Goal: Task Accomplishment & Management: Manage account settings

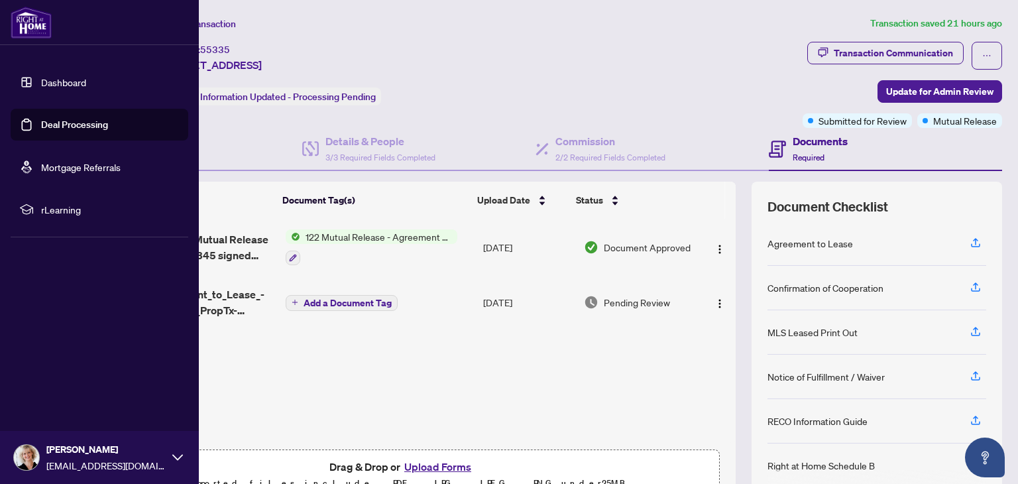
click at [56, 80] on link "Dashboard" at bounding box center [63, 82] width 45 height 12
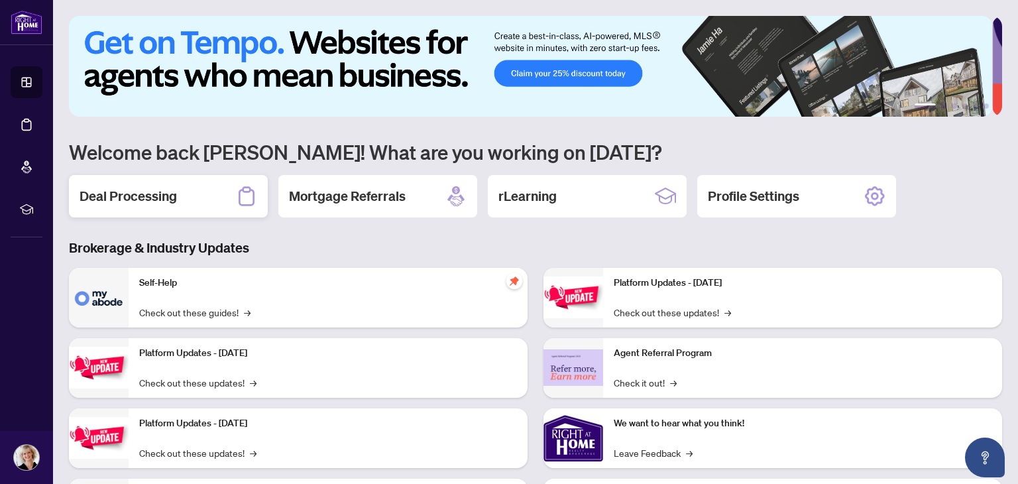
click at [176, 197] on div "Deal Processing" at bounding box center [168, 196] width 199 height 42
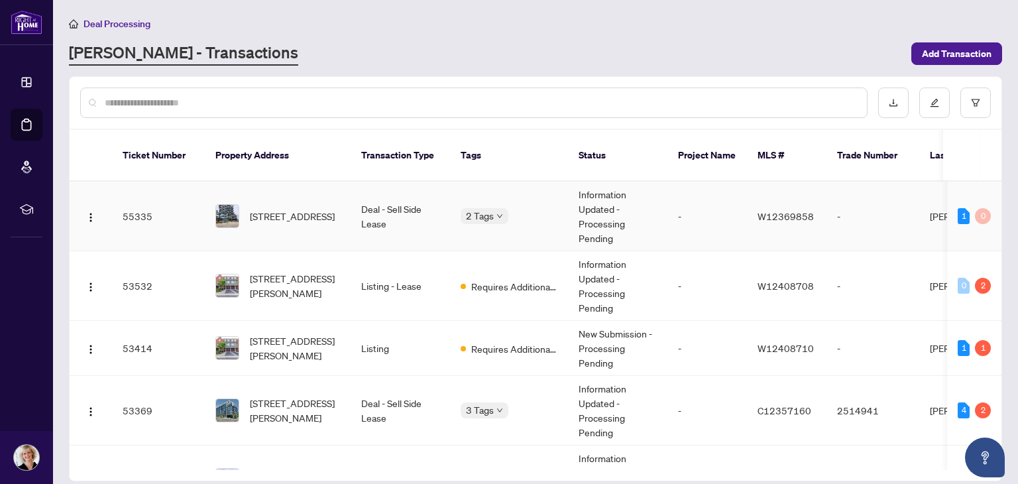
click at [231, 205] on img at bounding box center [227, 216] width 23 height 23
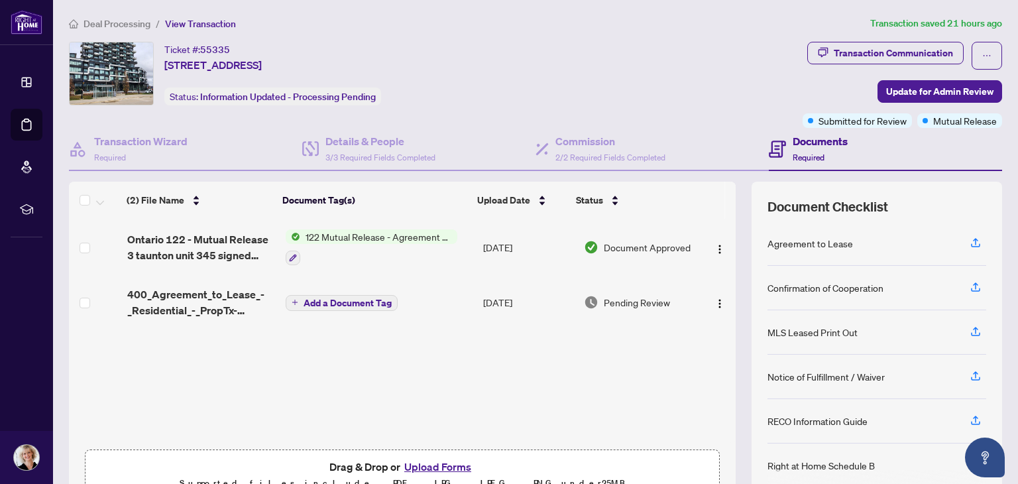
scroll to position [70, 0]
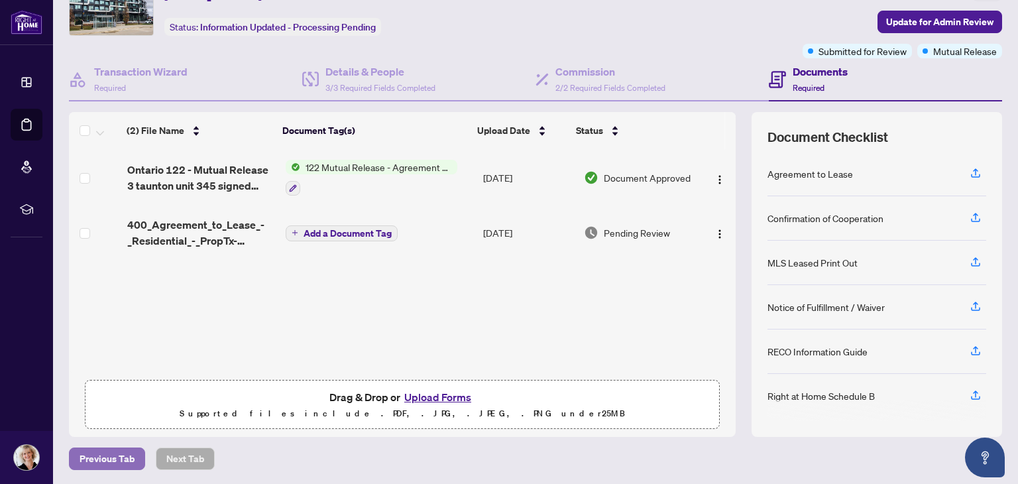
click at [96, 461] on span "Previous Tab" at bounding box center [107, 458] width 55 height 21
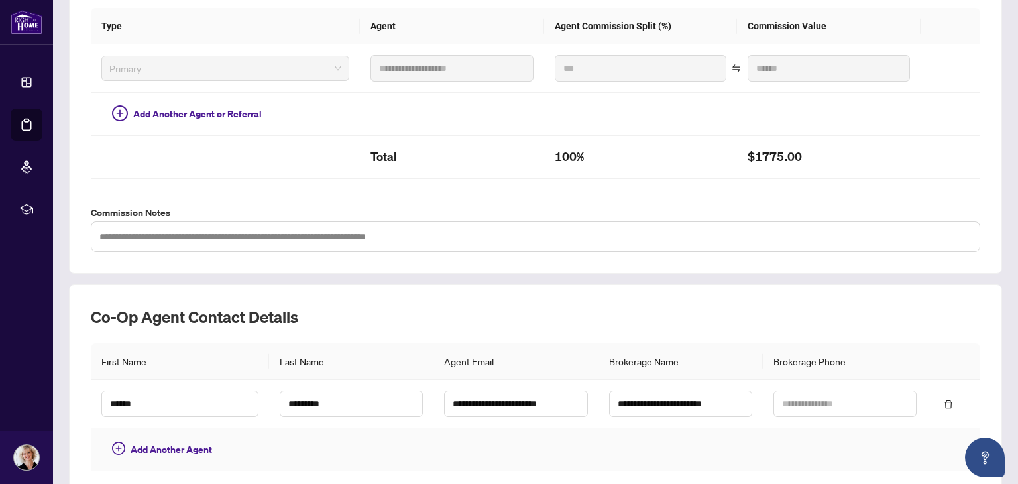
scroll to position [387, 0]
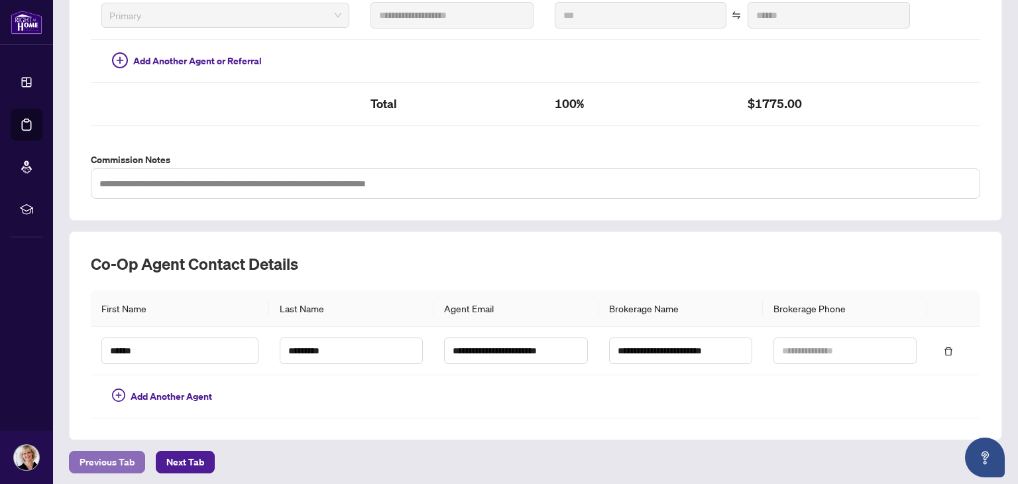
click at [98, 457] on span "Previous Tab" at bounding box center [107, 462] width 55 height 21
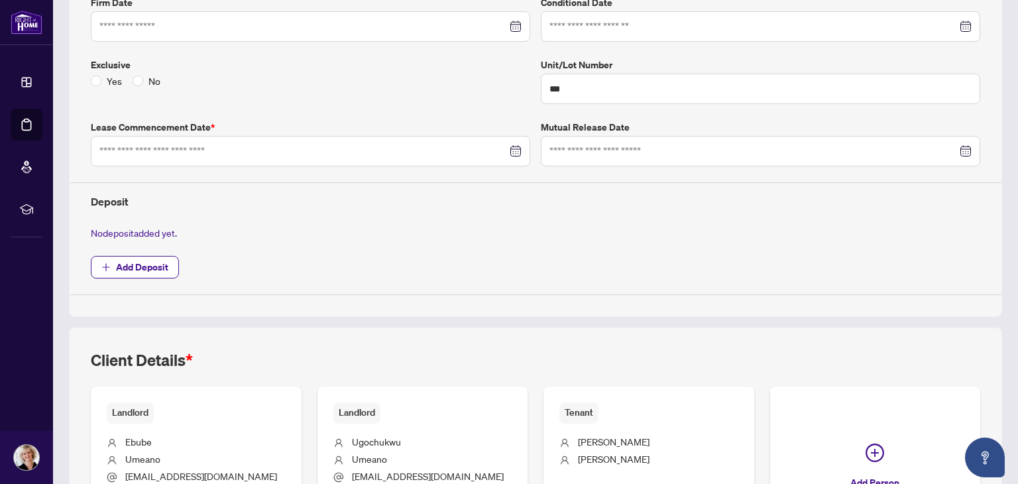
type input "**********"
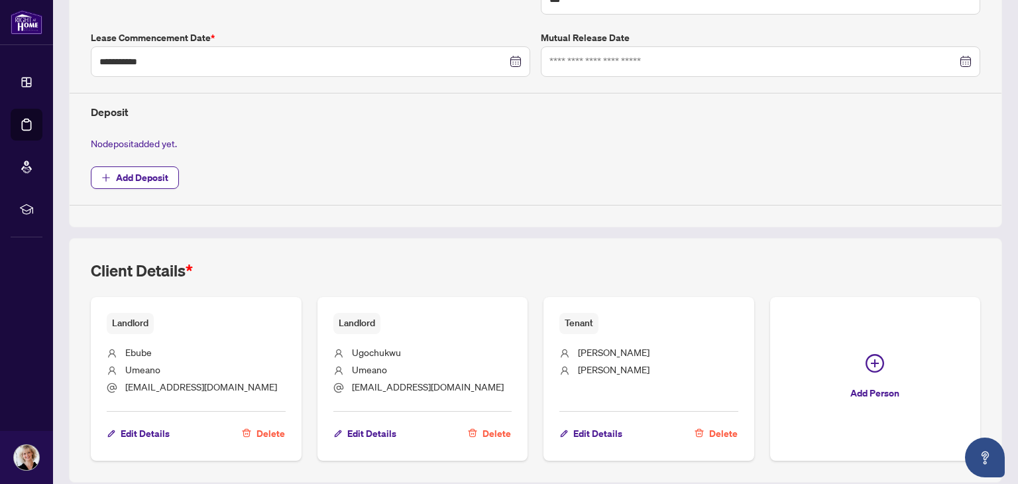
scroll to position [440, 0]
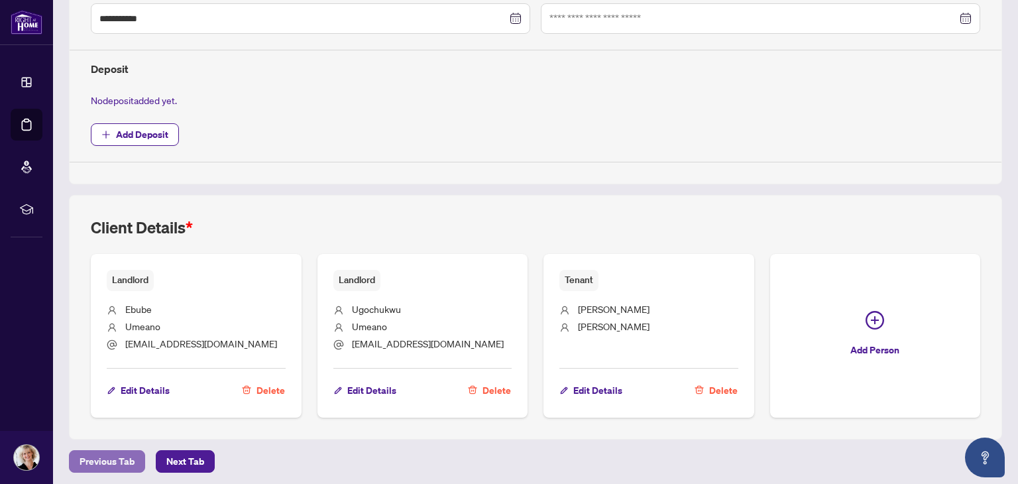
click at [102, 452] on span "Previous Tab" at bounding box center [107, 461] width 55 height 21
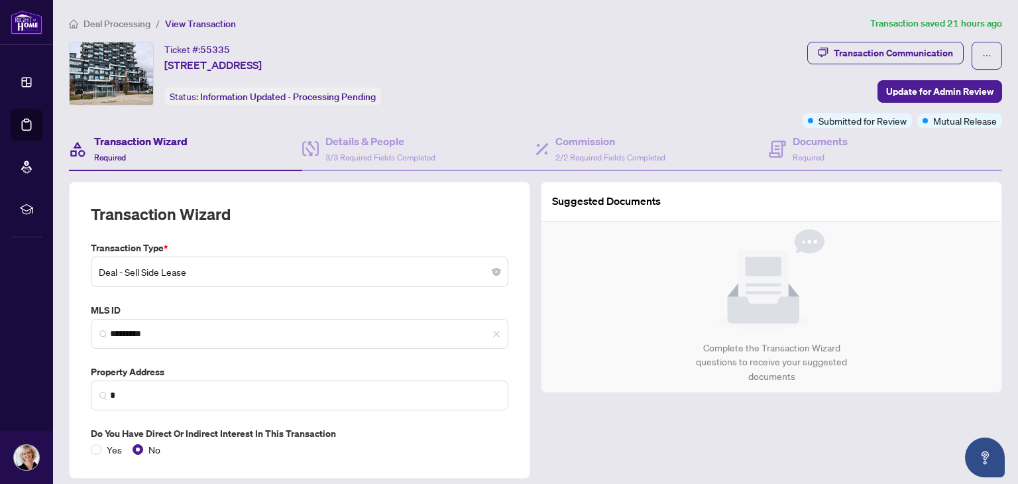
type input "**********"
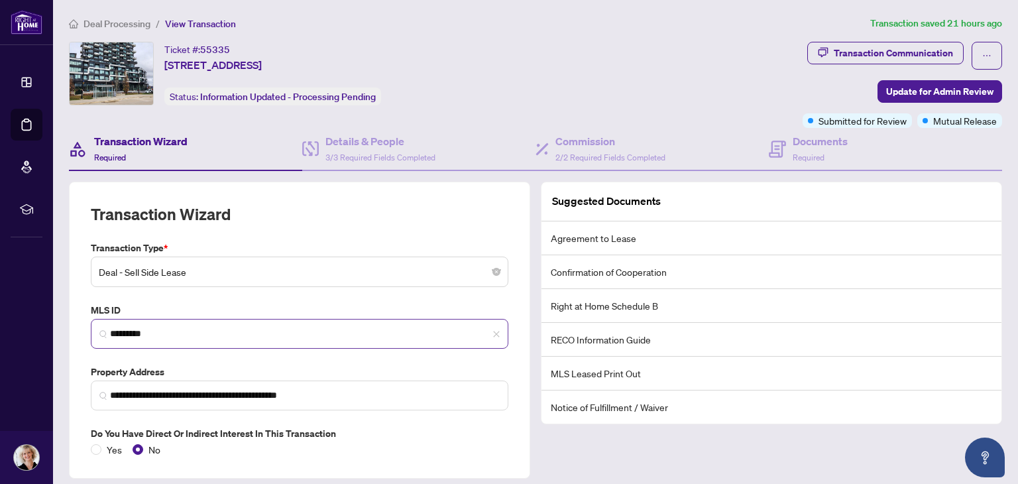
scroll to position [40, 0]
